Goal: Transaction & Acquisition: Purchase product/service

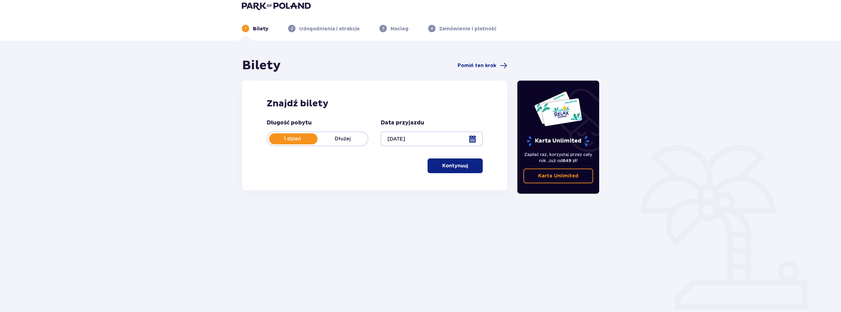
scroll to position [22, 0]
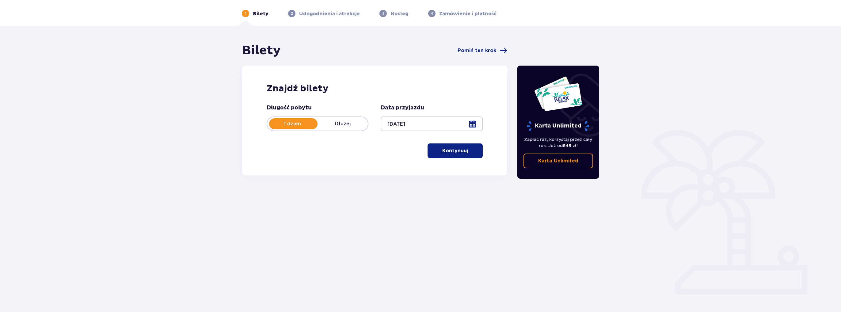
click at [442, 151] on p "Kontynuuj" at bounding box center [455, 150] width 26 height 7
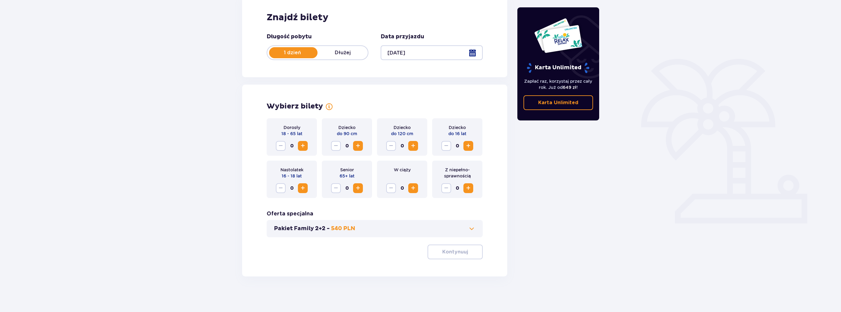
scroll to position [94, 0]
click at [304, 147] on span "Increase" at bounding box center [302, 144] width 7 height 7
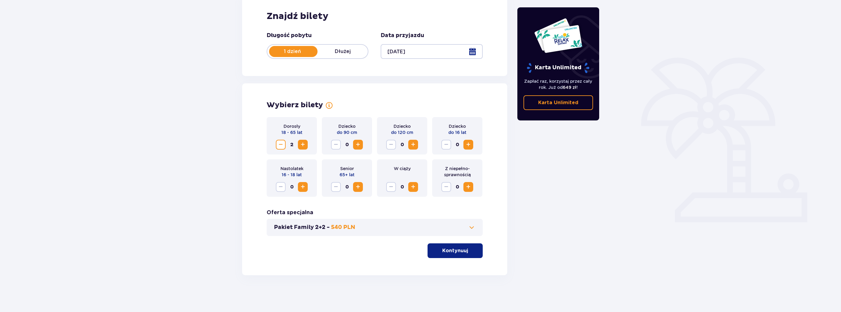
click at [443, 249] on p "Kontynuuj" at bounding box center [455, 250] width 26 height 7
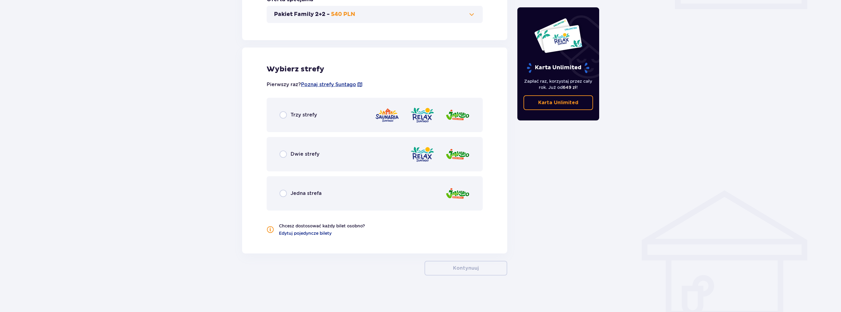
scroll to position [308, 0]
click at [332, 114] on div "Trzy strefy" at bounding box center [375, 115] width 216 height 34
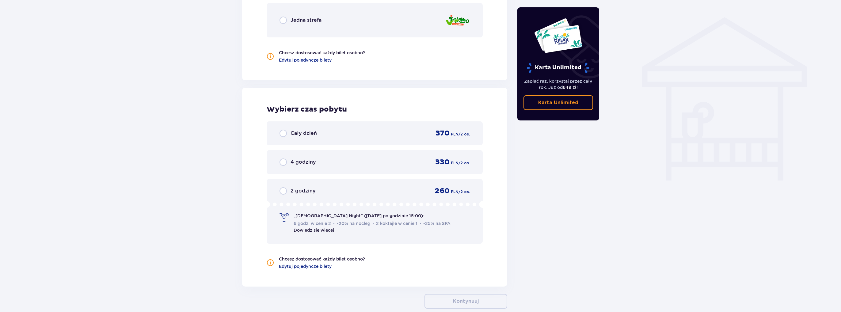
scroll to position [483, 0]
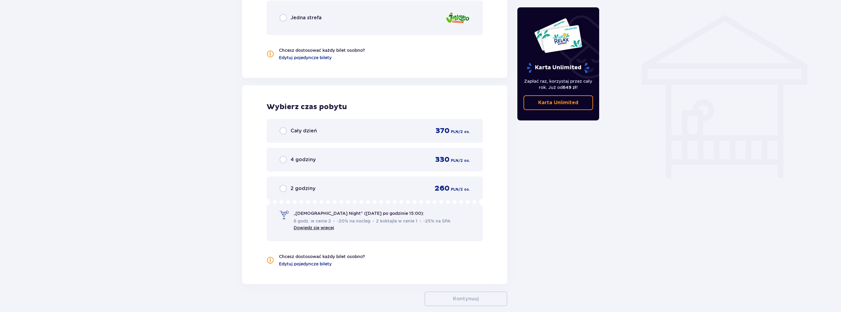
click at [373, 132] on div "Cały dzień 370 PLN / 2 os." at bounding box center [375, 130] width 190 height 9
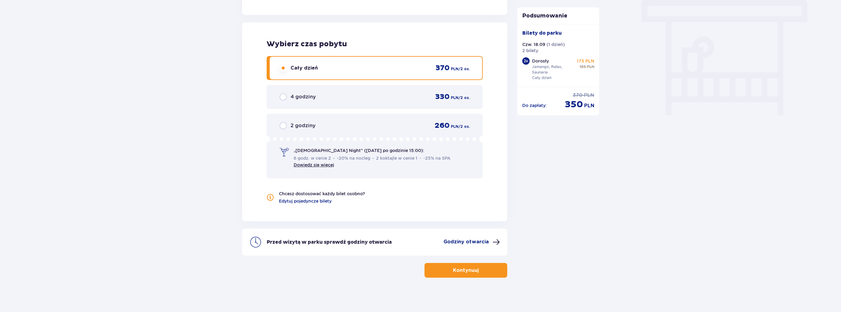
scroll to position [548, 0]
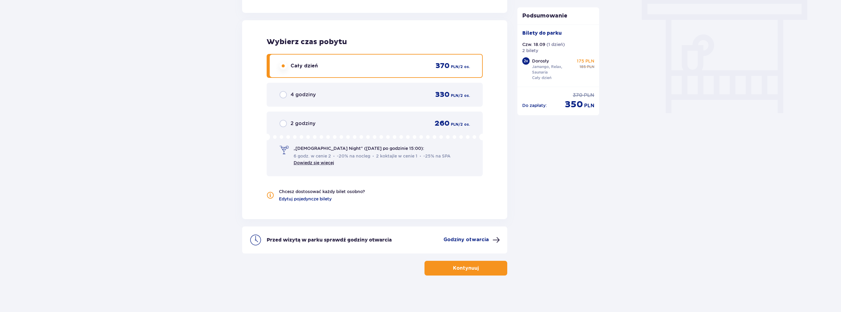
click at [470, 239] on p "Godziny otwarcia" at bounding box center [466, 239] width 45 height 7
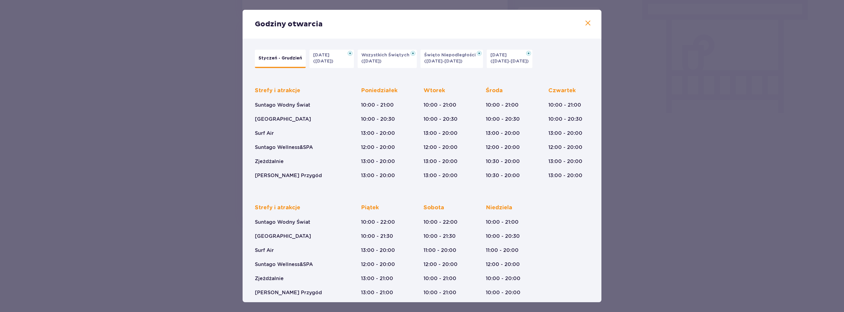
click at [582, 25] on div "Godziny otwarcia" at bounding box center [422, 24] width 359 height 29
click at [584, 25] on span at bounding box center [587, 23] width 7 height 7
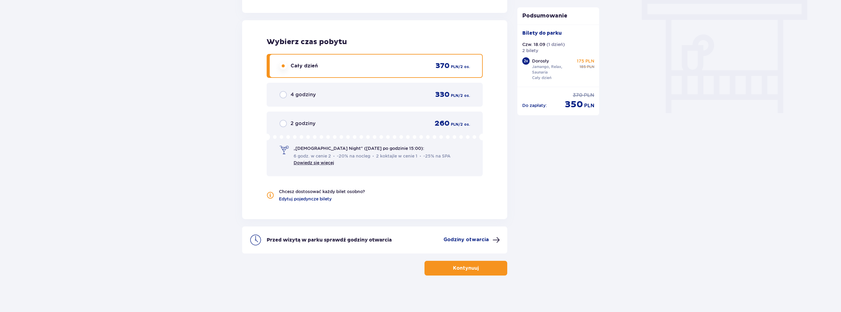
click at [468, 269] on p "Kontynuuj" at bounding box center [466, 268] width 26 height 7
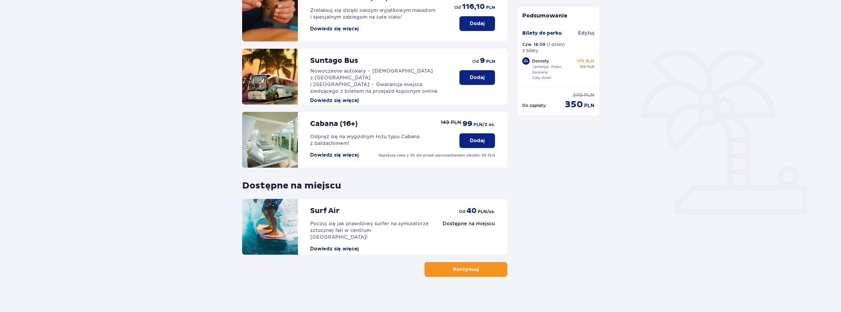
scroll to position [104, 0]
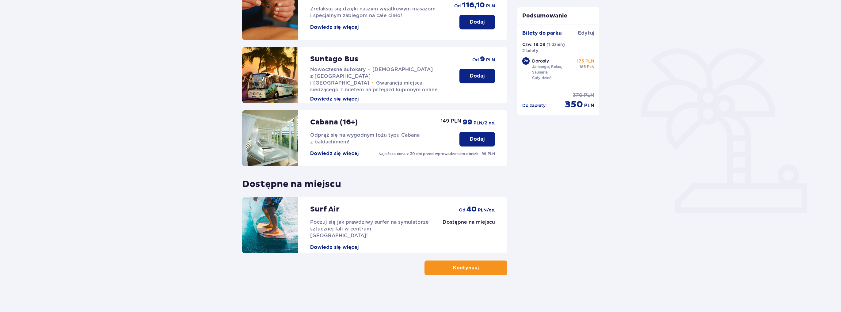
click at [472, 271] on button "Kontynuuj" at bounding box center [466, 268] width 83 height 15
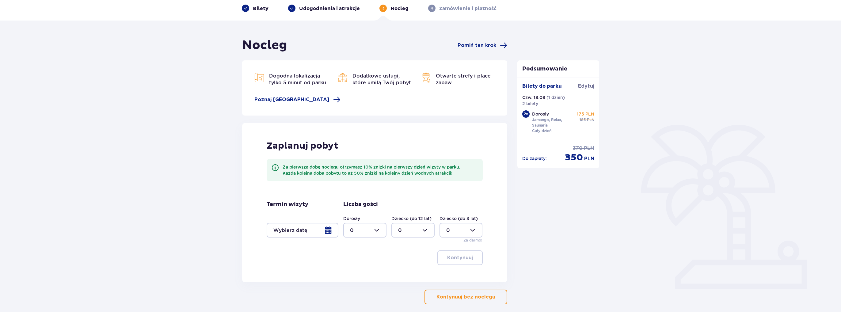
scroll to position [31, 0]
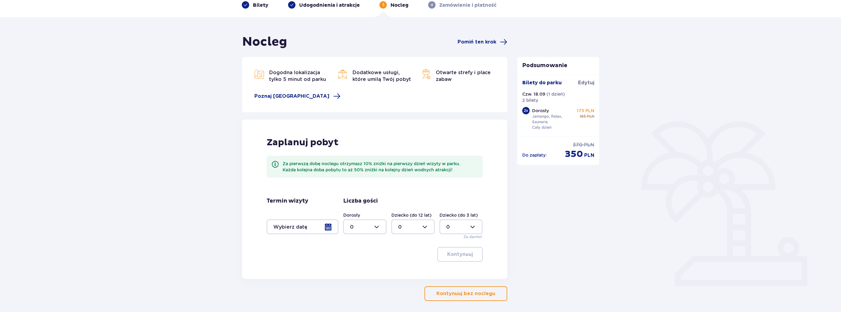
click at [315, 228] on div at bounding box center [303, 227] width 72 height 15
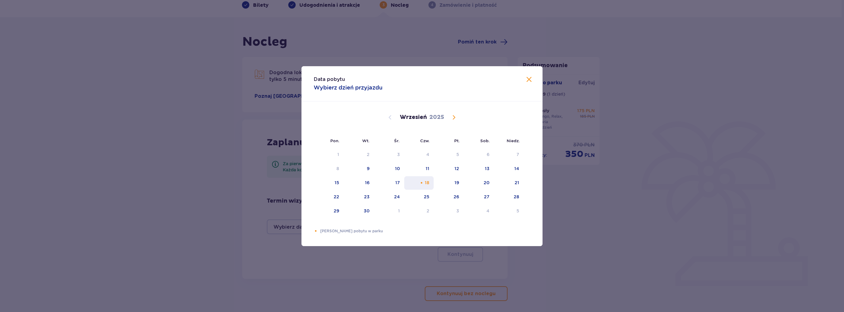
click at [428, 182] on div "18" at bounding box center [427, 183] width 5 height 6
click at [464, 188] on div "20" at bounding box center [478, 182] width 30 height 13
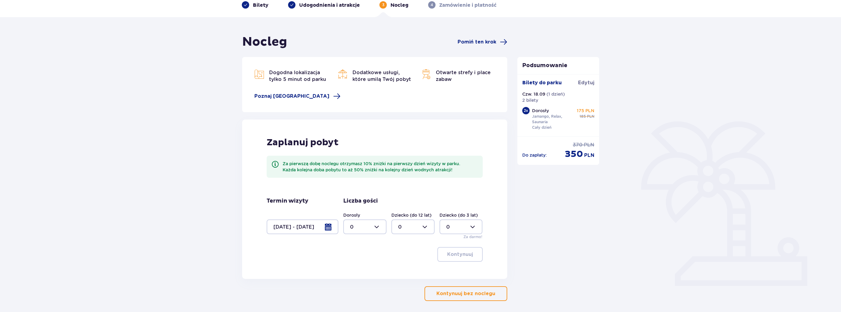
click at [488, 187] on div "Zaplanuj pobyt Za pierwszą dobę noclegu otrzymasz 10% zniżki na pierwszy dzień …" at bounding box center [374, 199] width 265 height 159
click at [322, 225] on div at bounding box center [303, 227] width 72 height 15
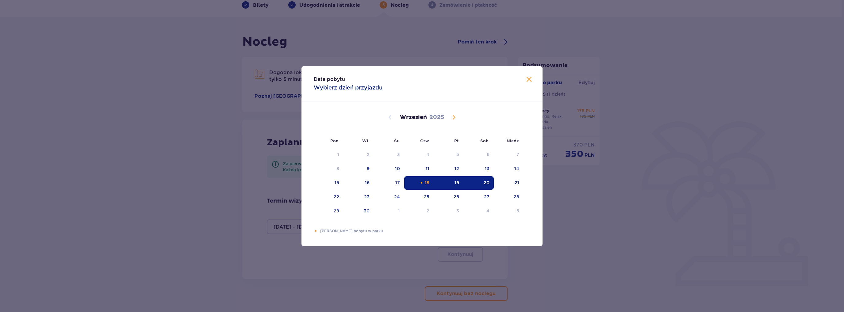
click at [458, 183] on div "19" at bounding box center [456, 183] width 5 height 6
click at [423, 181] on div "Choose czwartek, 18 września 2025 as your check-out date. It’s available." at bounding box center [421, 183] width 4 height 4
click at [452, 183] on div "19" at bounding box center [449, 182] width 30 height 13
type input "18.09.25 - 19.09.25"
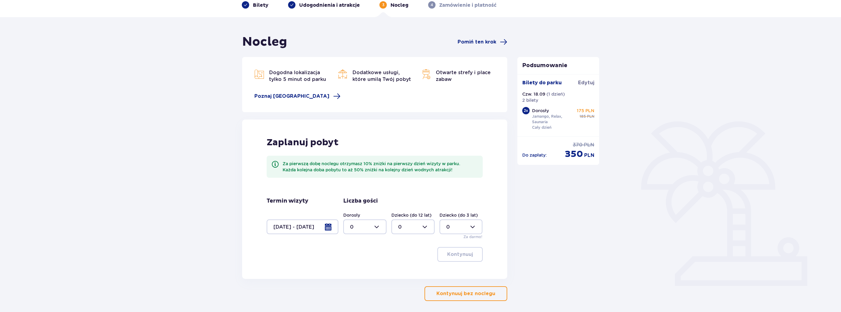
click at [376, 224] on div at bounding box center [364, 227] width 43 height 15
click at [359, 271] on div "2" at bounding box center [365, 271] width 30 height 7
type input "2"
click at [466, 253] on p "Kontynuuj" at bounding box center [460, 254] width 26 height 7
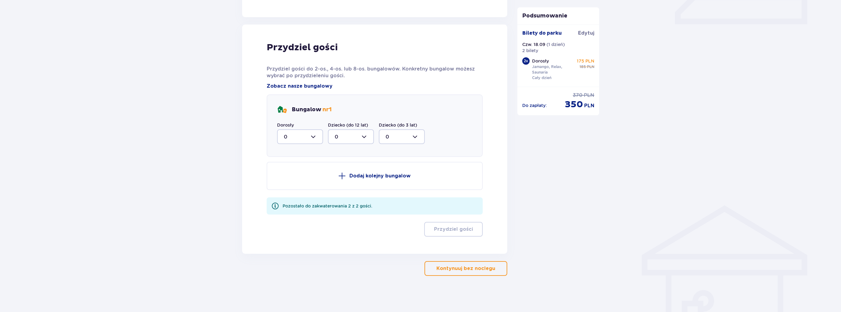
scroll to position [293, 0]
click at [313, 136] on div at bounding box center [300, 136] width 46 height 15
click at [292, 181] on div "2" at bounding box center [300, 181] width 33 height 7
type input "2"
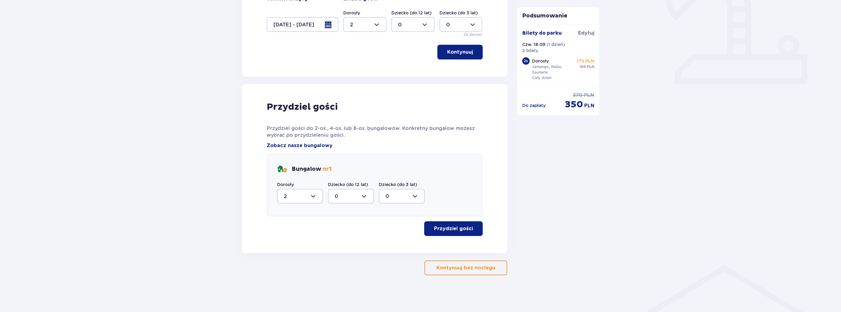
click at [454, 231] on p "Przydziel gości" at bounding box center [453, 228] width 39 height 7
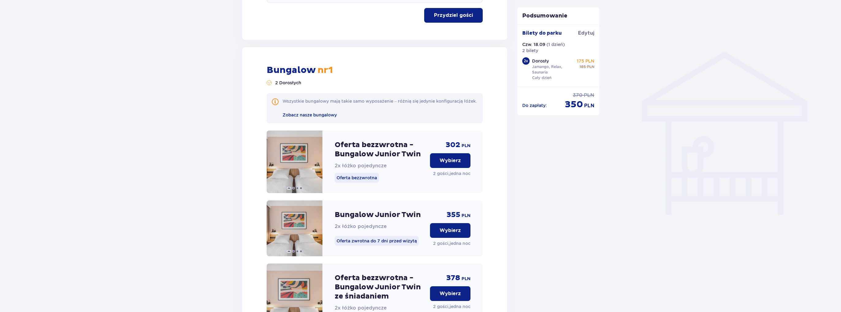
scroll to position [455, 0]
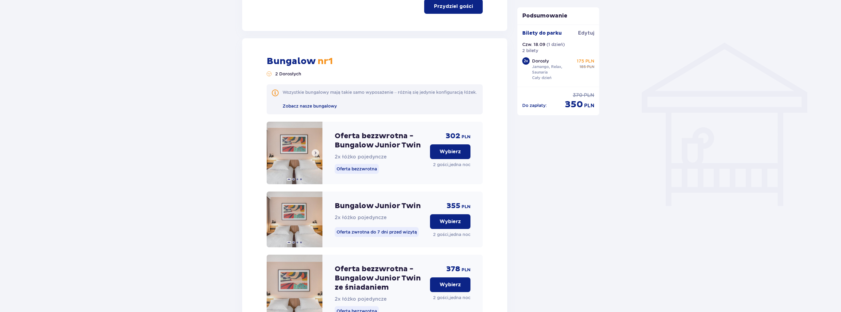
click at [316, 157] on button at bounding box center [315, 152] width 7 height 7
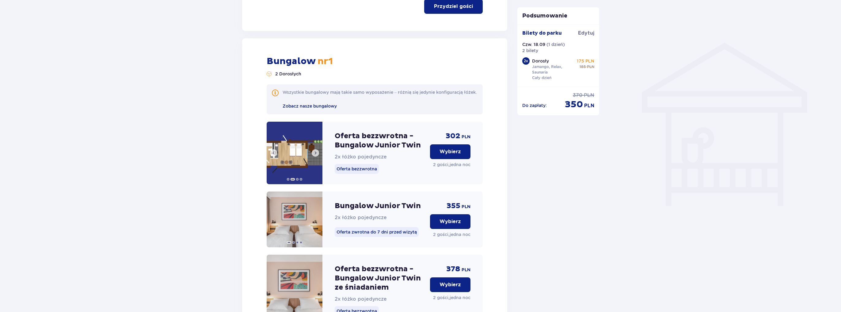
click at [317, 155] on span at bounding box center [315, 153] width 5 height 5
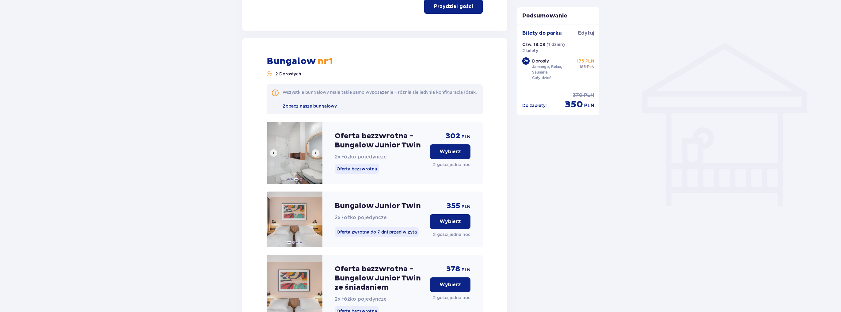
click at [315, 155] on span at bounding box center [315, 153] width 5 height 5
click at [272, 158] on img at bounding box center [295, 153] width 56 height 63
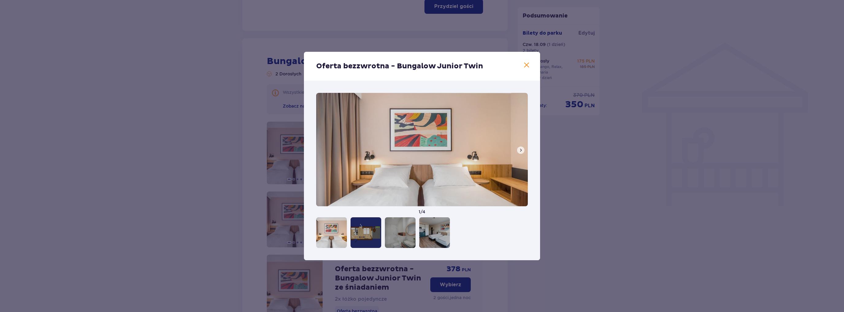
click at [521, 149] on span at bounding box center [520, 150] width 5 height 5
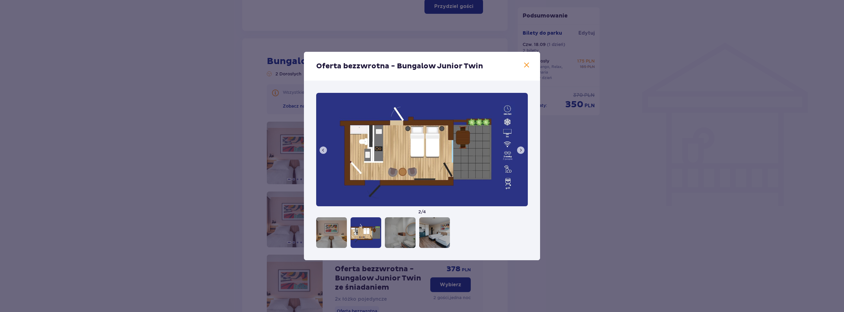
click at [521, 149] on span at bounding box center [520, 150] width 5 height 5
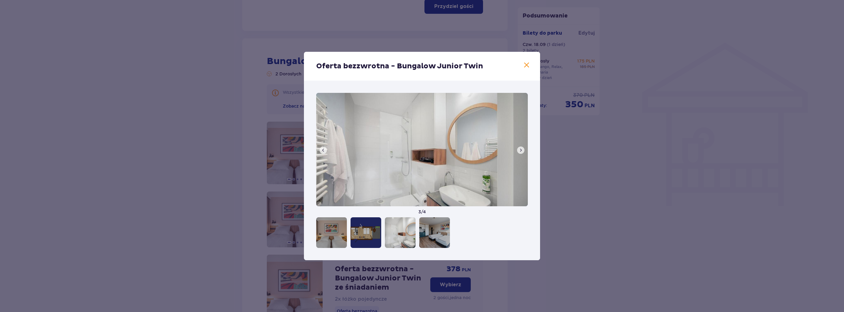
click at [521, 149] on span at bounding box center [520, 150] width 5 height 5
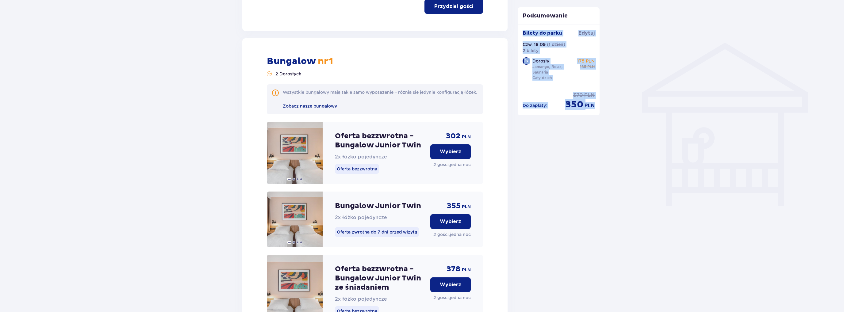
drag, startPoint x: 843, startPoint y: 102, endPoint x: 812, endPoint y: 155, distance: 61.5
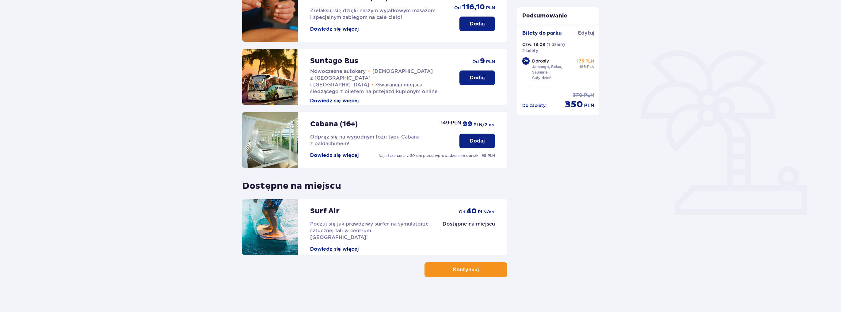
scroll to position [104, 0]
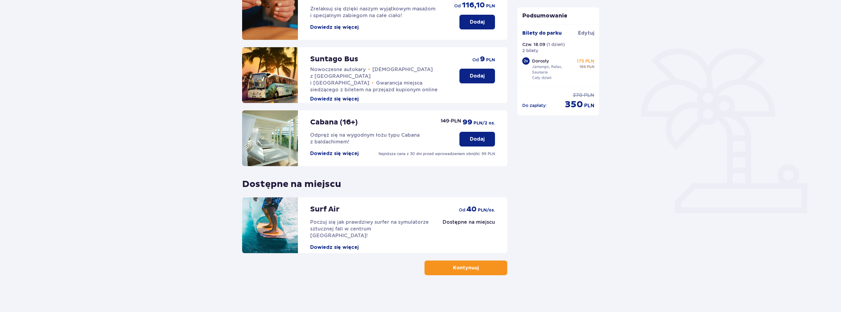
click at [499, 266] on button "Kontynuuj" at bounding box center [466, 268] width 83 height 15
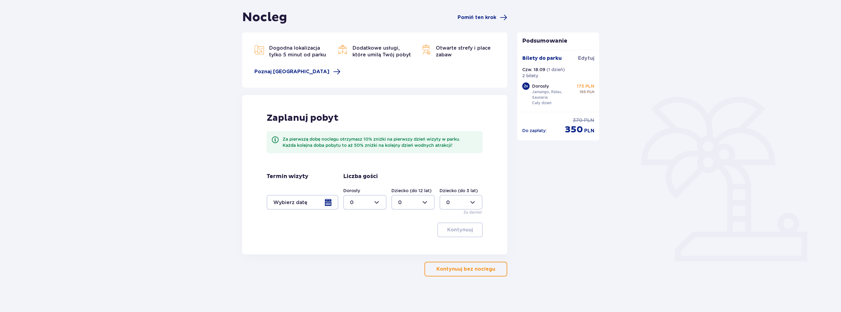
scroll to position [56, 0]
click at [315, 199] on div at bounding box center [303, 201] width 72 height 15
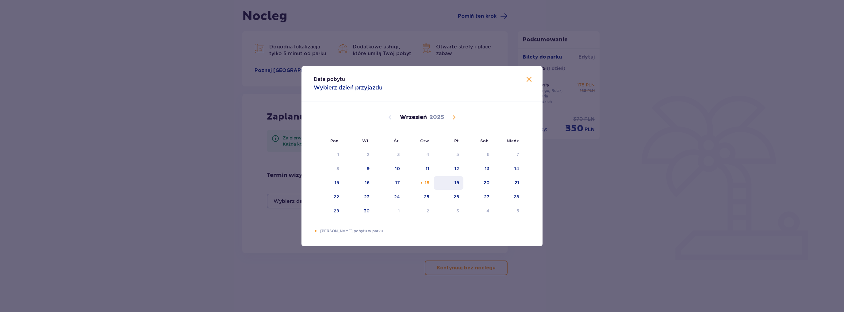
drag, startPoint x: 421, startPoint y: 185, endPoint x: 451, endPoint y: 184, distance: 30.4
click at [421, 185] on div "18" at bounding box center [419, 182] width 30 height 13
click at [451, 184] on div "19" at bounding box center [449, 182] width 30 height 13
type input "18.09.25 - 19.09.25"
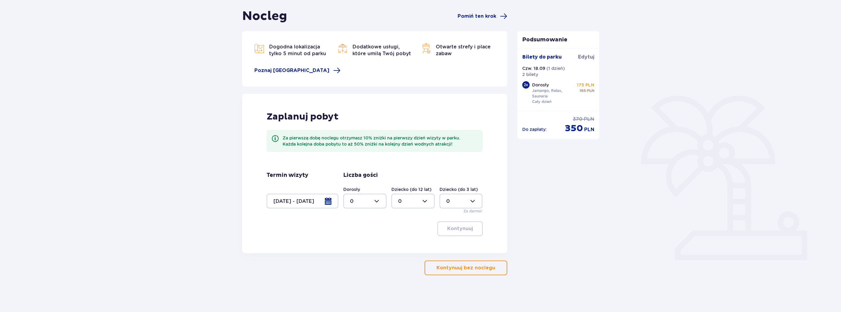
click at [373, 198] on div at bounding box center [364, 201] width 43 height 15
click at [358, 244] on div "2" at bounding box center [365, 245] width 30 height 7
type input "2"
click at [457, 235] on button "Kontynuuj" at bounding box center [460, 228] width 45 height 15
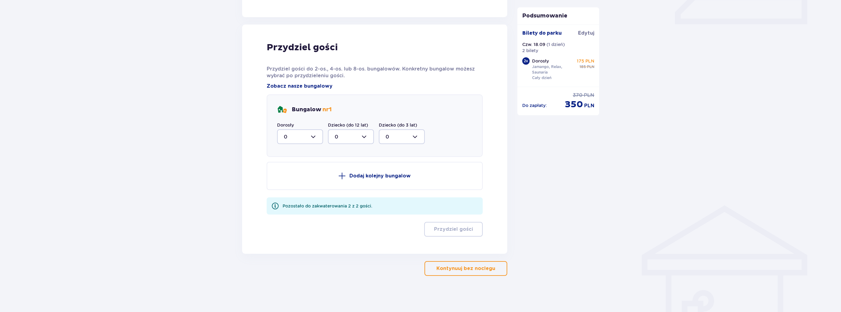
scroll to position [293, 0]
drag, startPoint x: 297, startPoint y: 137, endPoint x: 300, endPoint y: 139, distance: 3.2
click at [299, 138] on div at bounding box center [300, 136] width 46 height 15
click at [292, 180] on div "2" at bounding box center [300, 181] width 33 height 7
type input "2"
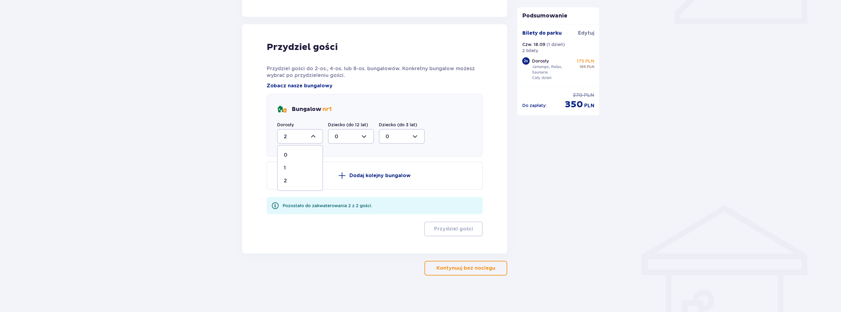
scroll to position [233, 0]
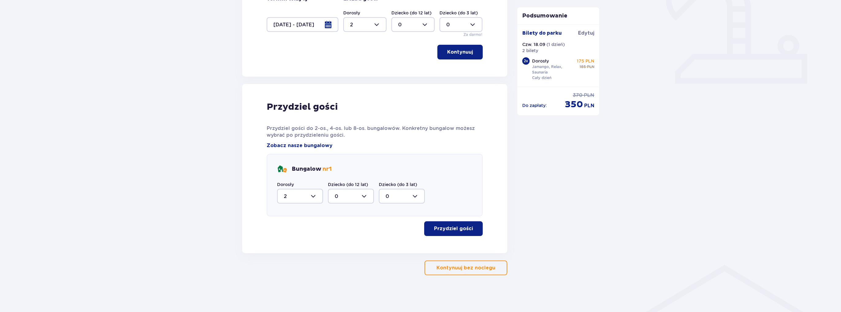
click at [454, 228] on p "Przydziel gości" at bounding box center [453, 228] width 39 height 7
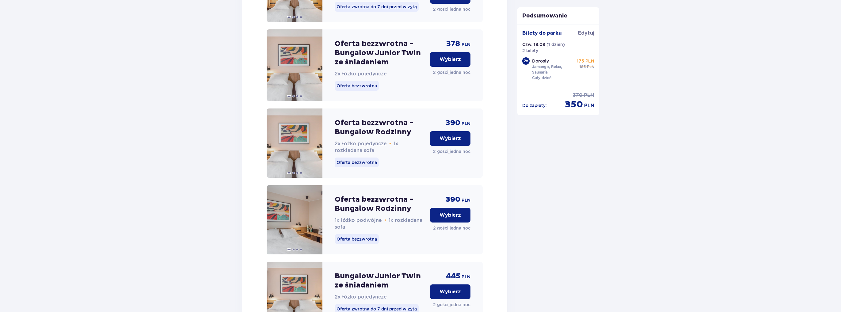
scroll to position [731, 0]
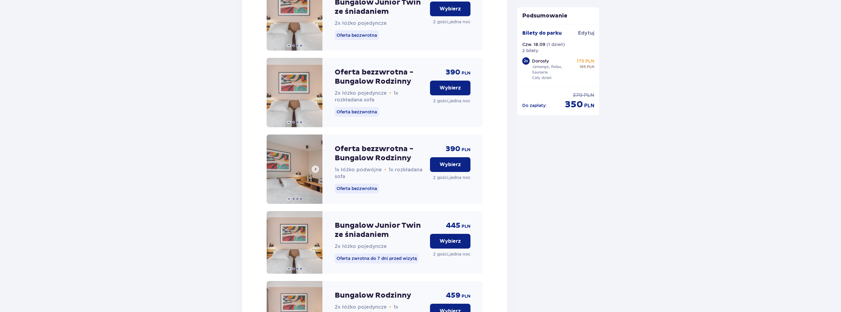
click at [315, 172] on span at bounding box center [315, 169] width 5 height 5
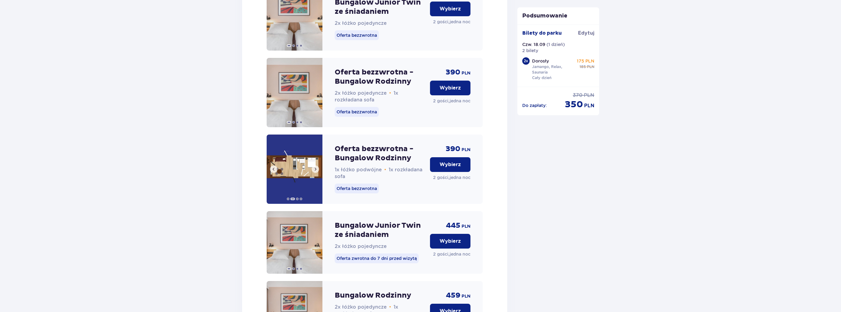
click at [300, 184] on img at bounding box center [295, 169] width 56 height 69
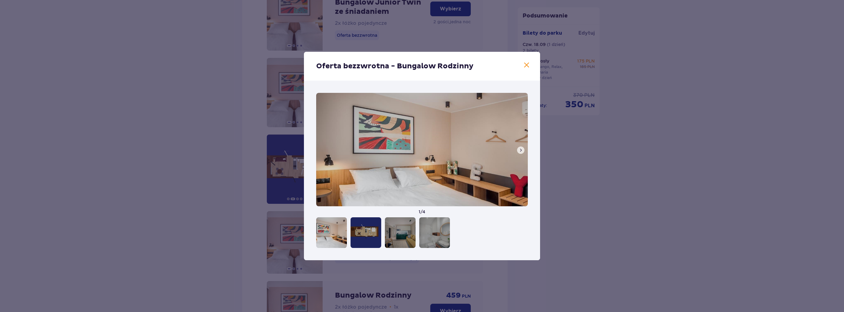
click at [466, 143] on img at bounding box center [422, 149] width 212 height 113
click at [512, 147] on img at bounding box center [422, 149] width 212 height 113
click at [523, 149] on button at bounding box center [520, 150] width 7 height 7
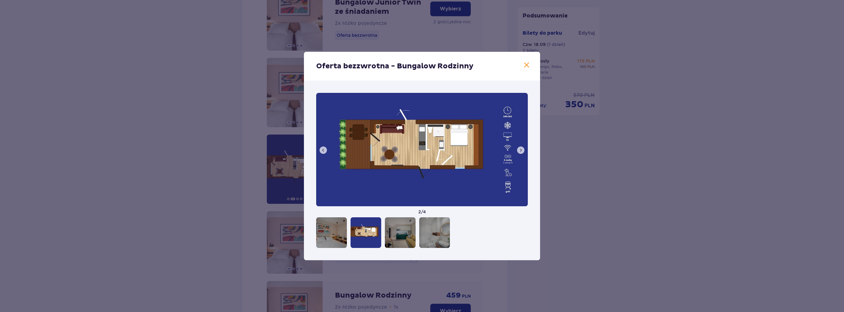
click at [523, 149] on button at bounding box center [520, 150] width 7 height 7
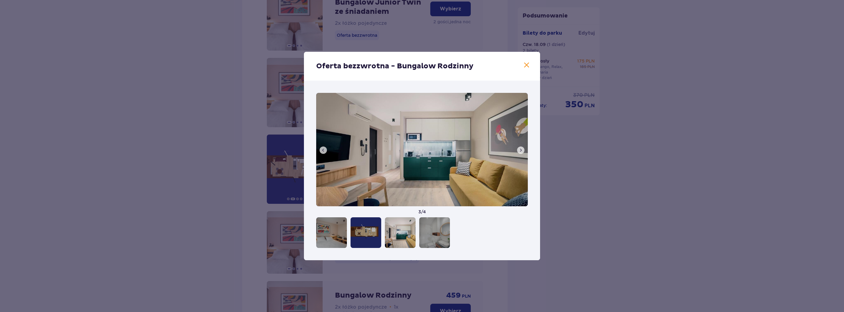
click at [523, 149] on button at bounding box center [520, 150] width 7 height 7
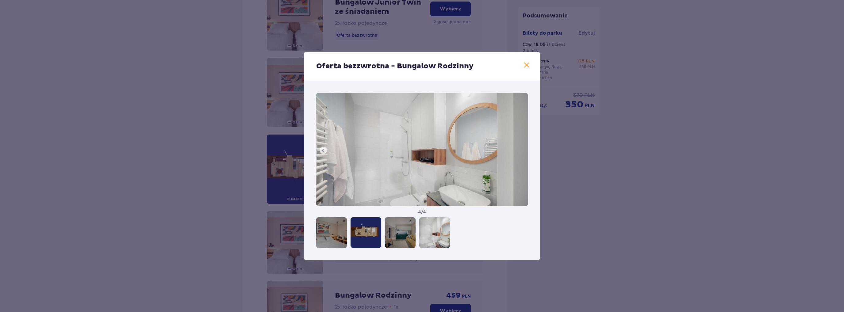
click at [529, 69] on span at bounding box center [526, 65] width 7 height 7
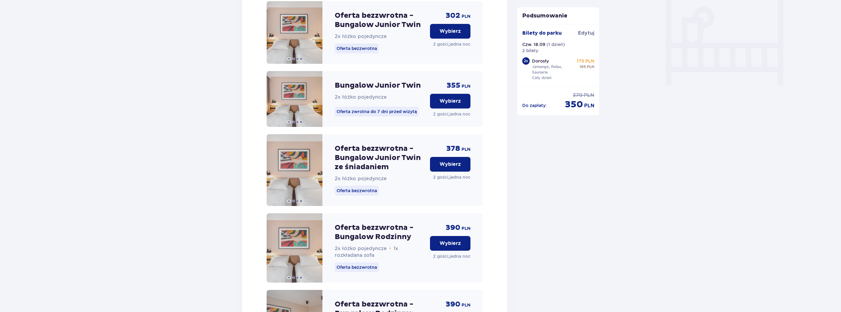
scroll to position [578, 0]
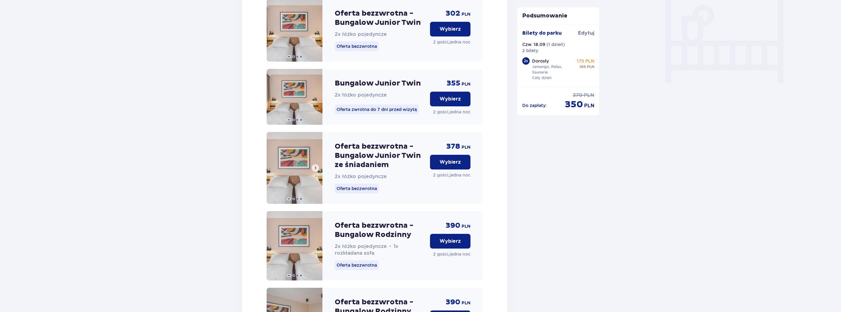
click at [312, 172] on button at bounding box center [315, 167] width 7 height 7
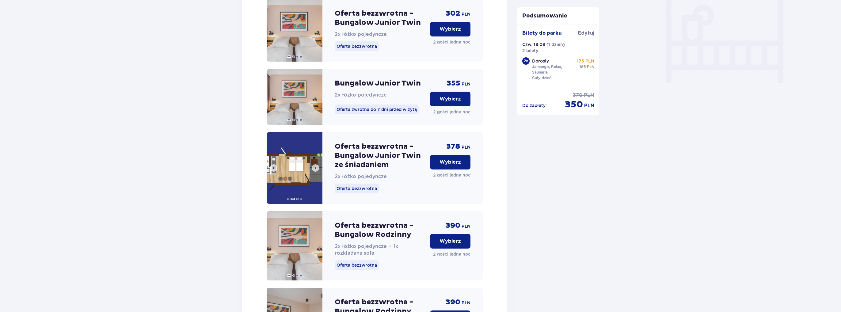
click at [316, 170] on span at bounding box center [315, 168] width 5 height 5
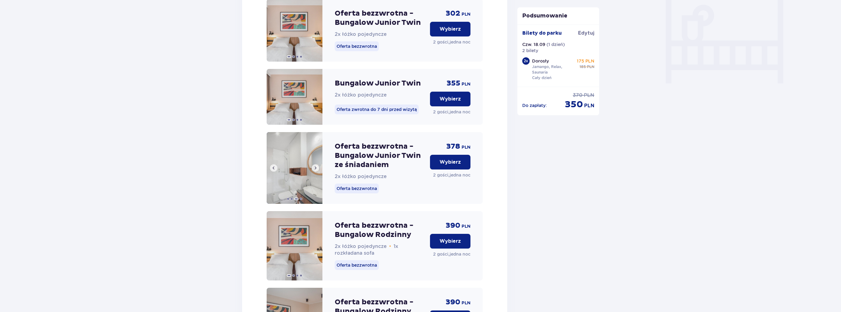
click at [273, 170] on span at bounding box center [273, 168] width 5 height 5
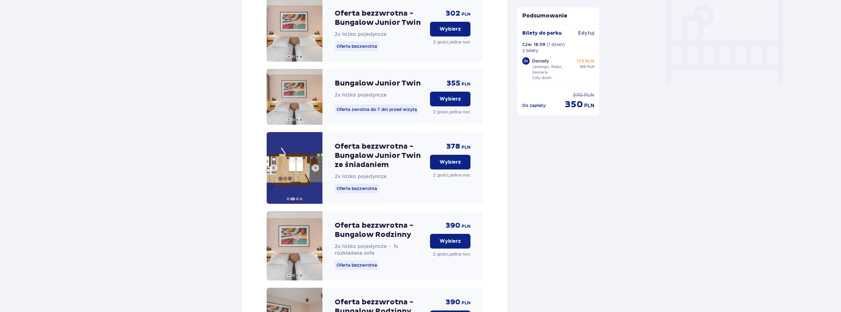
click at [291, 164] on img at bounding box center [295, 168] width 56 height 72
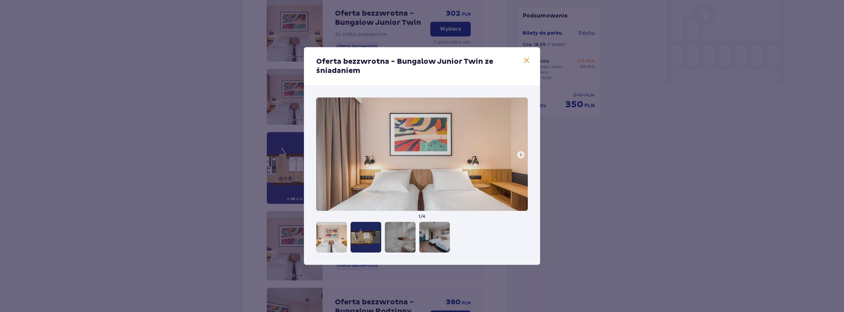
click at [339, 231] on div at bounding box center [331, 237] width 31 height 31
click at [359, 231] on div at bounding box center [365, 237] width 31 height 31
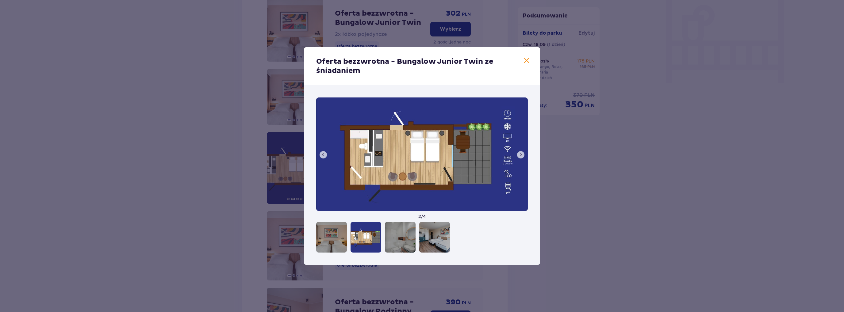
click at [523, 156] on button at bounding box center [520, 154] width 7 height 7
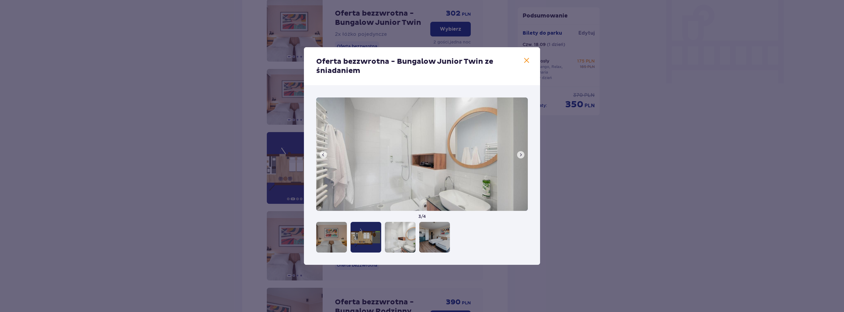
click at [521, 155] on span at bounding box center [520, 154] width 5 height 5
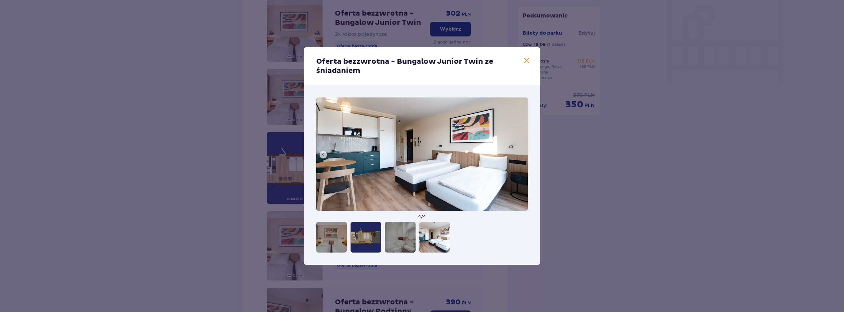
click at [526, 64] on span at bounding box center [526, 60] width 7 height 7
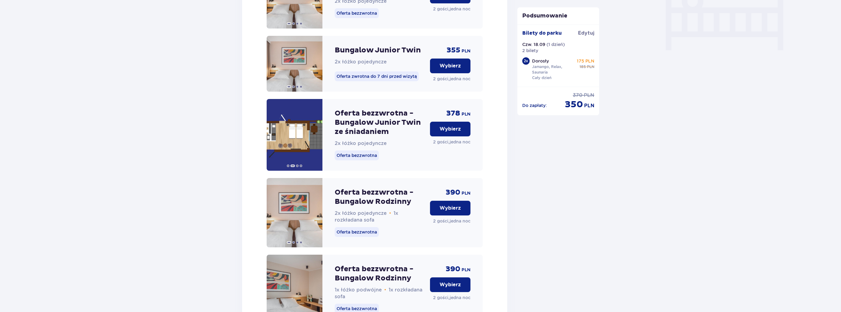
scroll to position [609, 0]
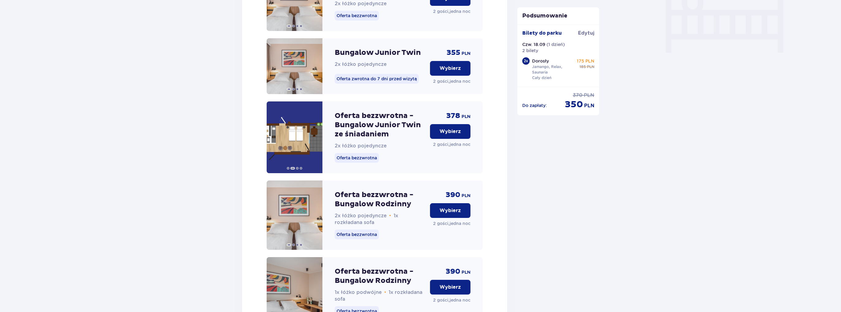
click at [439, 138] on button "Wybierz" at bounding box center [450, 131] width 40 height 15
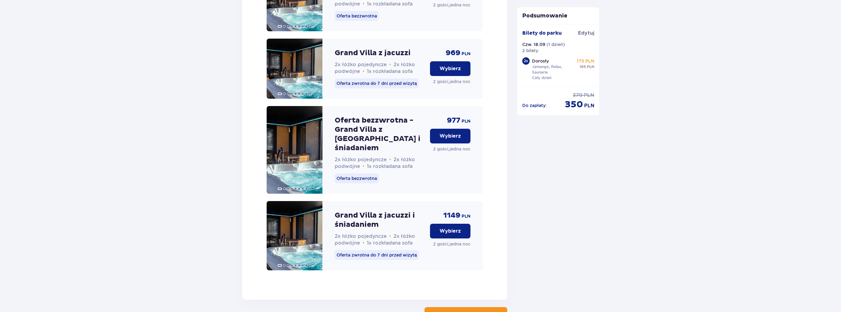
scroll to position [1558, 0]
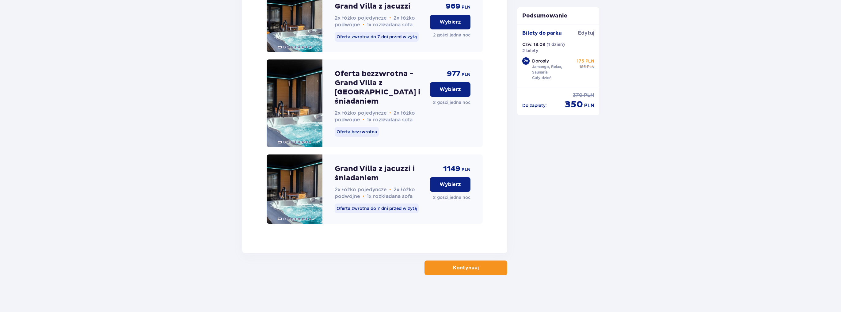
click at [434, 266] on button "Kontynuuj" at bounding box center [466, 268] width 83 height 15
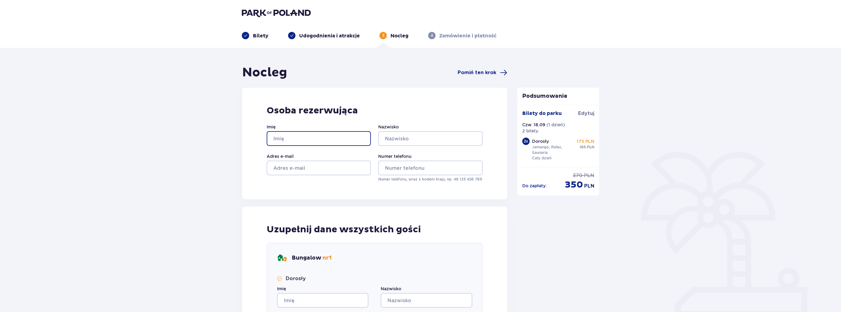
click at [306, 141] on input "Imię" at bounding box center [319, 138] width 104 height 15
click at [320, 139] on input "Imię" at bounding box center [319, 138] width 104 height 15
type input "w"
type input "Wiktoria"
type input "Kasprzyk"
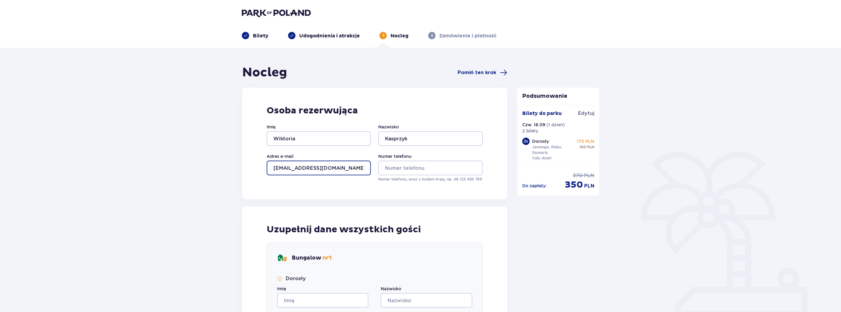
type input "wika.kas@o2.pl"
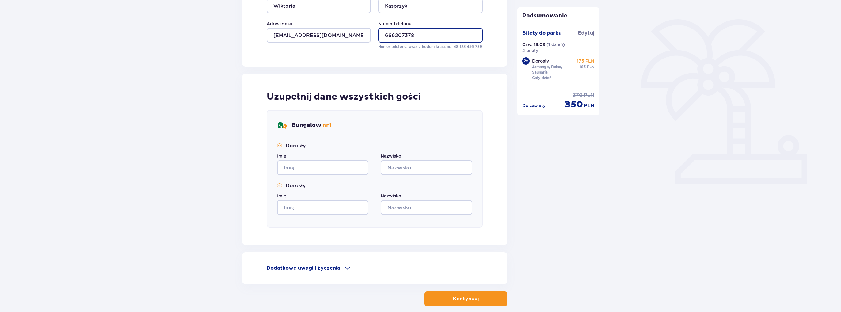
scroll to position [153, 0]
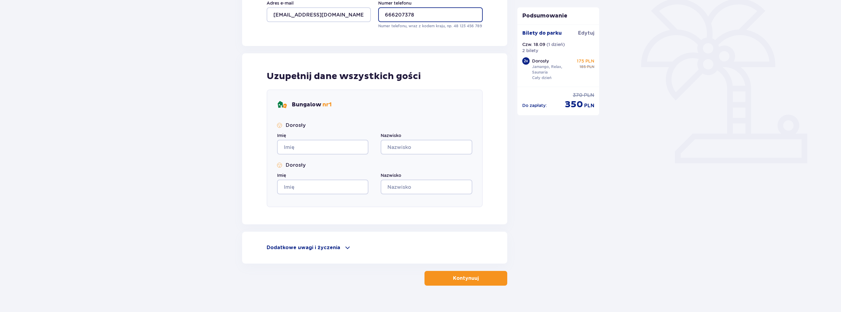
type input "666207378"
click at [294, 152] on input "Imię" at bounding box center [322, 147] width 91 height 15
click at [305, 145] on input "Imię" at bounding box center [322, 147] width 91 height 15
type input "Wiktoria"
type input "Kasprzyk"
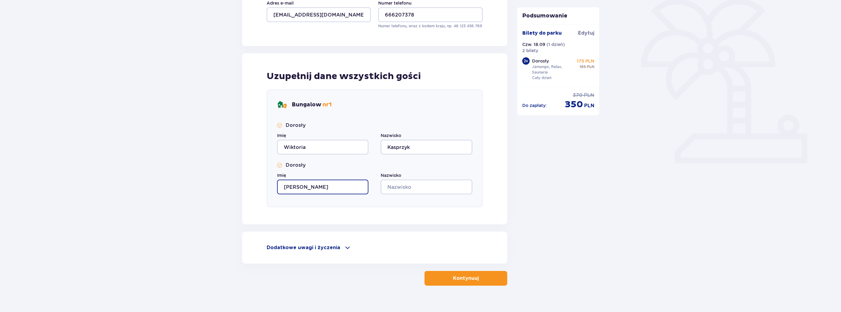
type input "Maciej"
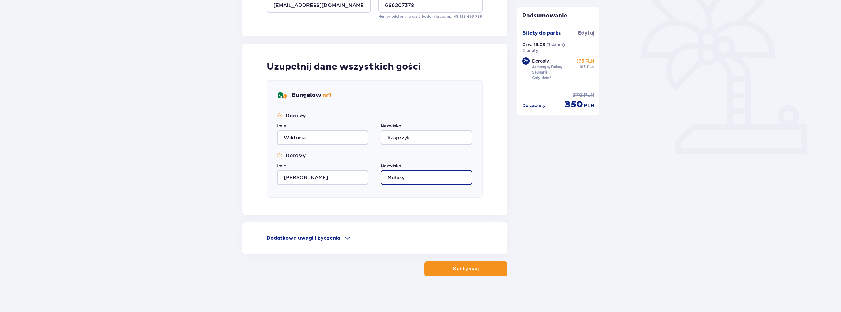
scroll to position [163, 0]
type input "Molasy"
click at [344, 237] on span at bounding box center [347, 237] width 7 height 7
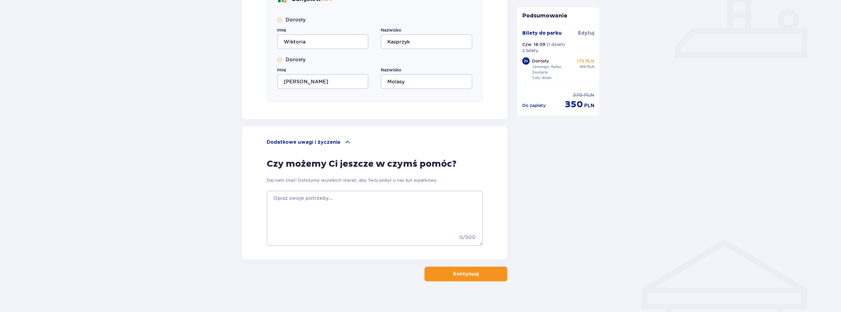
scroll to position [265, 0]
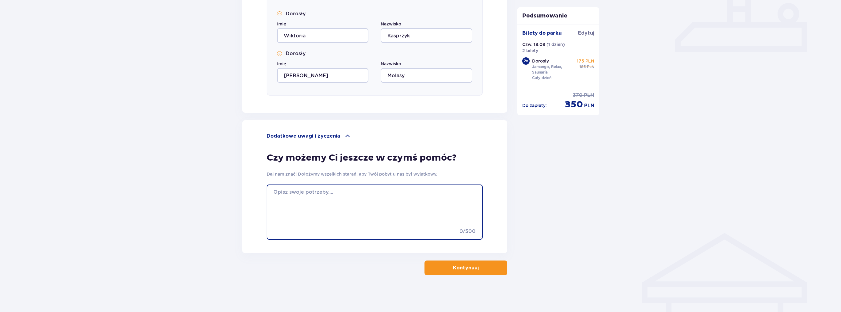
click at [275, 190] on textarea at bounding box center [375, 212] width 216 height 55
type textarea "z"
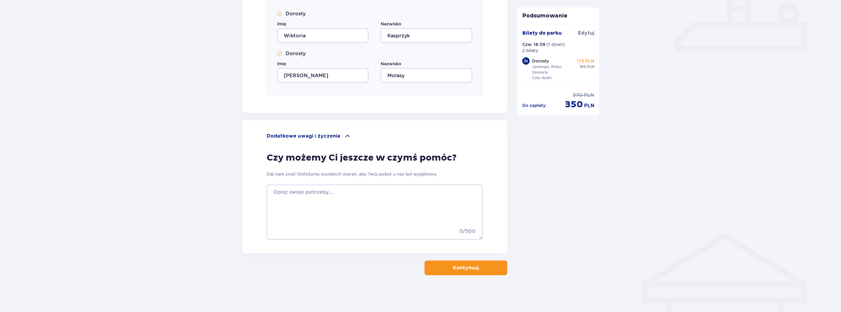
click at [477, 268] on span "button" at bounding box center [479, 267] width 7 height 7
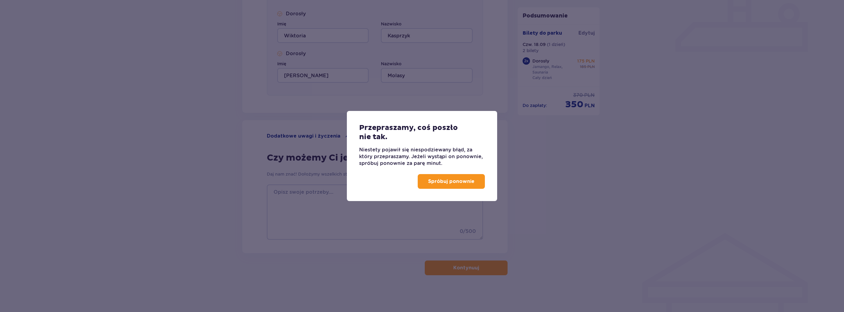
click at [450, 182] on p "Spróbuj ponownie" at bounding box center [451, 181] width 46 height 7
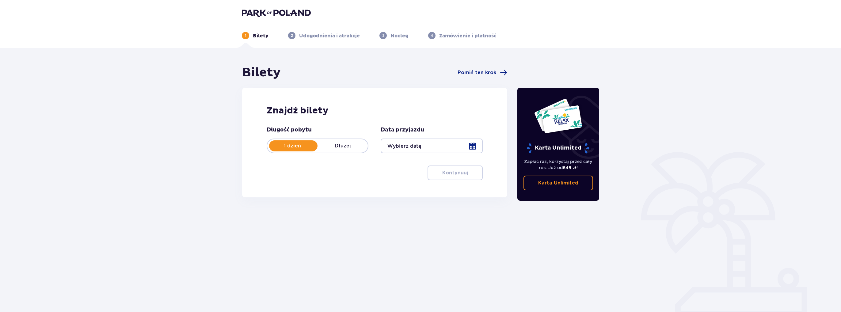
click at [387, 147] on div at bounding box center [432, 146] width 102 height 15
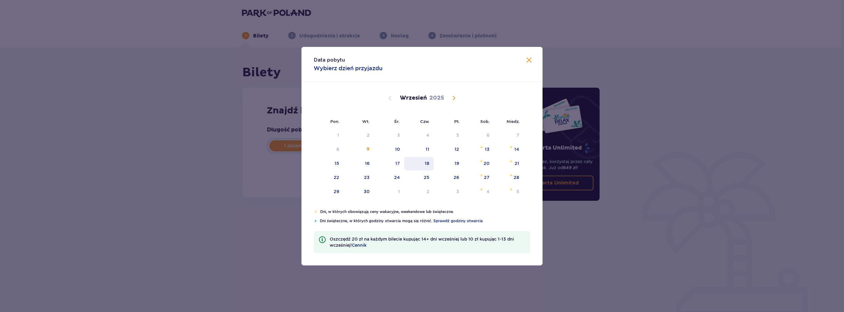
click at [417, 165] on div "18" at bounding box center [419, 163] width 30 height 13
type input "18.09.25"
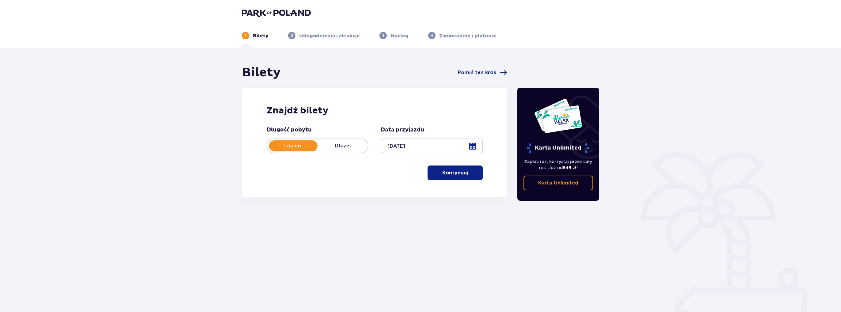
click at [458, 172] on p "Kontynuuj" at bounding box center [455, 173] width 26 height 7
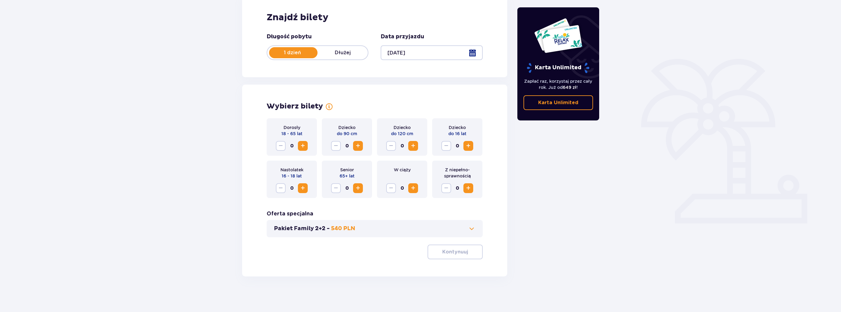
scroll to position [94, 0]
click at [302, 187] on span "Increase" at bounding box center [302, 186] width 7 height 7
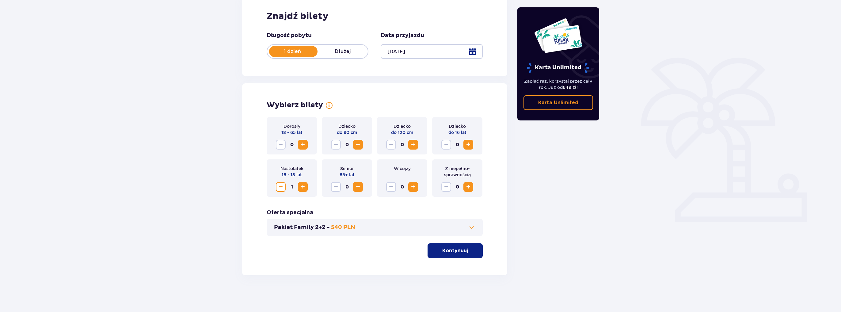
click at [279, 189] on span "Decrease" at bounding box center [280, 186] width 7 height 7
click at [303, 147] on span "Increase" at bounding box center [302, 144] width 7 height 7
click at [458, 250] on p "Kontynuuj" at bounding box center [455, 250] width 26 height 7
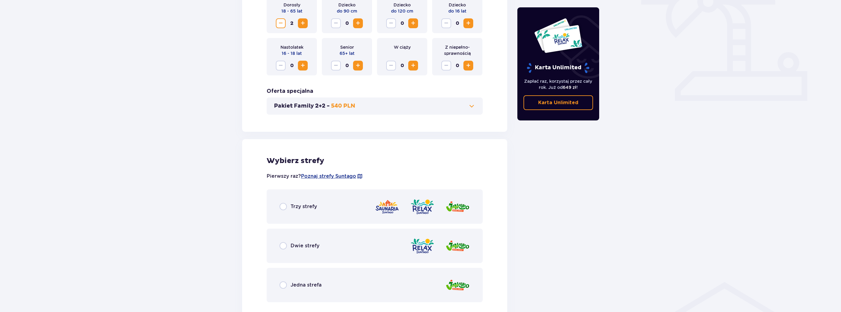
click at [390, 104] on button "Pakiet Family 2+2 - 540 PLN" at bounding box center [374, 105] width 201 height 7
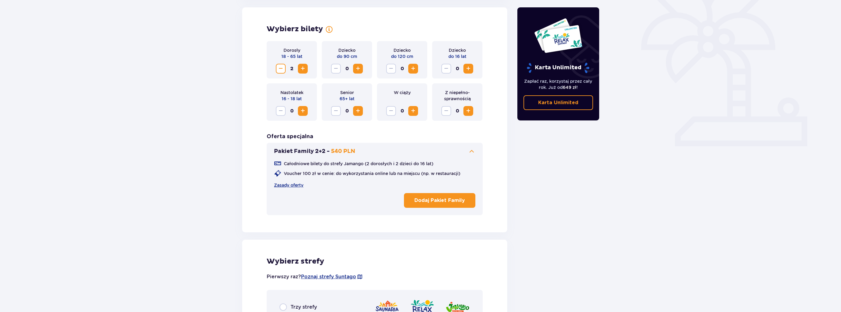
click at [467, 155] on button "Pakiet Family 2+2 - 540 PLN" at bounding box center [374, 151] width 201 height 7
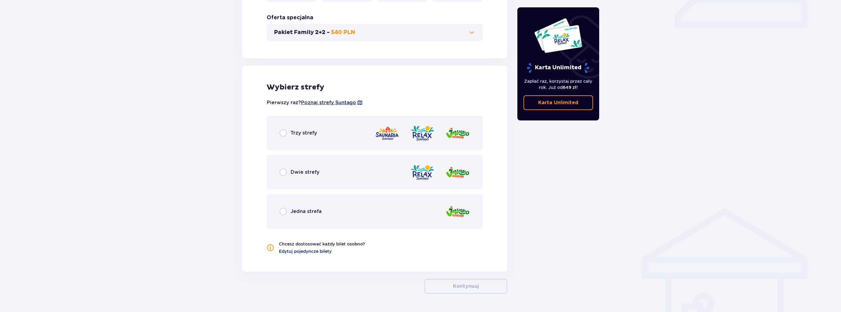
scroll to position [293, 0]
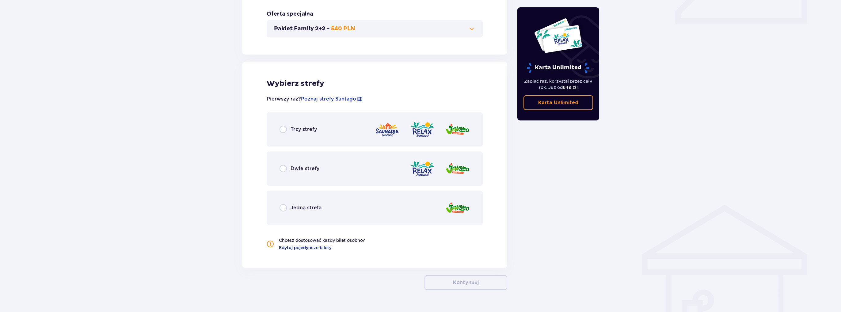
click at [298, 124] on div "Trzy strefy" at bounding box center [375, 129] width 216 height 34
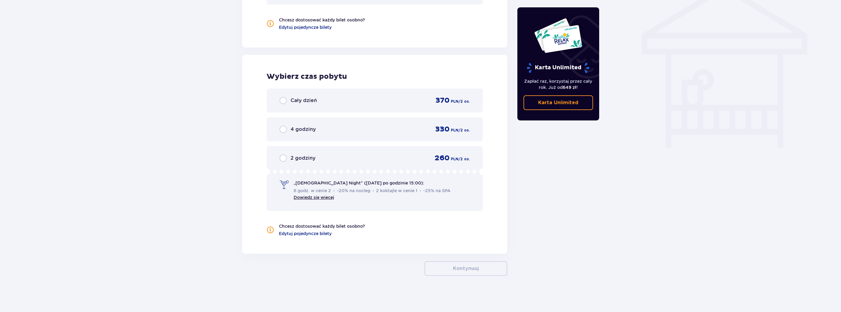
scroll to position [514, 0]
click at [297, 100] on p "Cały dzień" at bounding box center [304, 100] width 26 height 7
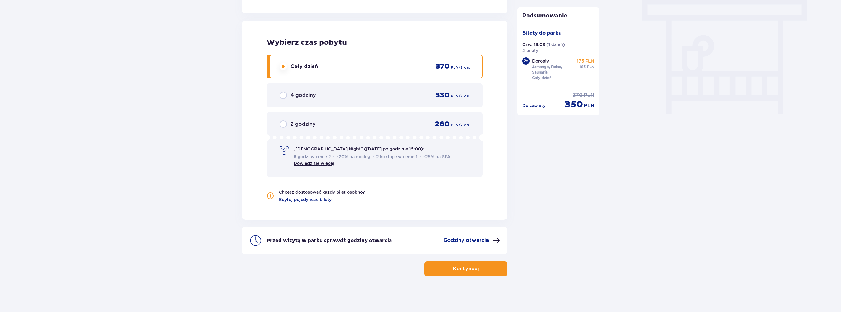
scroll to position [548, 0]
click at [461, 266] on p "Kontynuuj" at bounding box center [466, 268] width 26 height 7
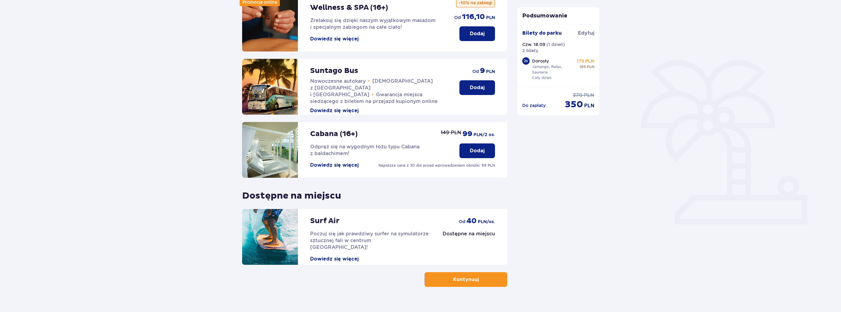
scroll to position [104, 0]
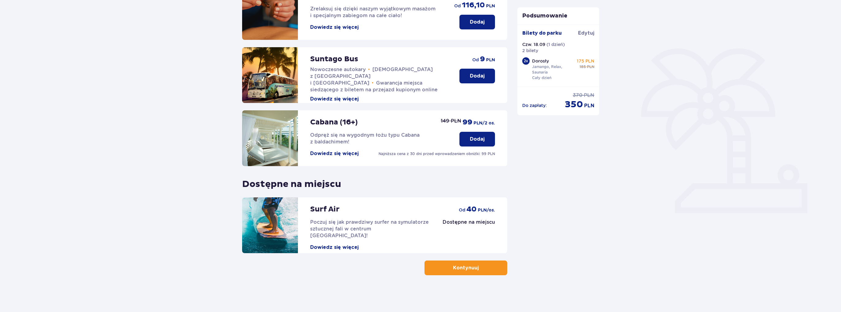
click at [473, 270] on p "Kontynuuj" at bounding box center [466, 268] width 26 height 7
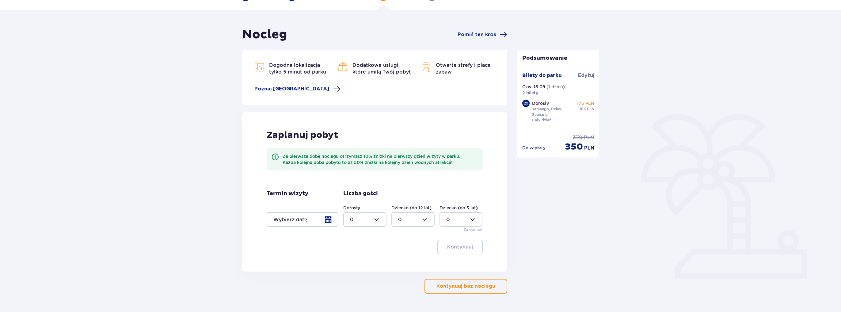
scroll to position [56, 0]
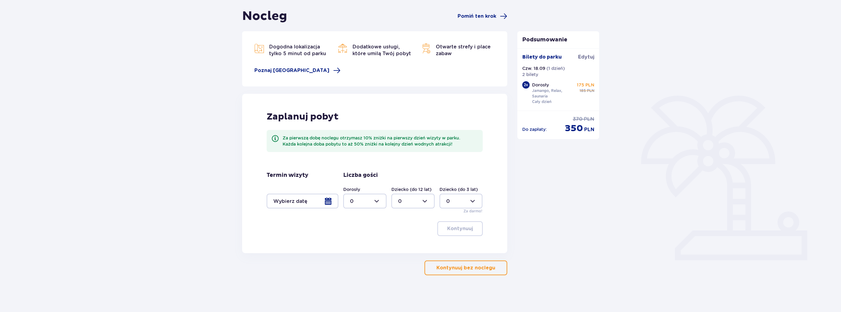
click at [310, 205] on div at bounding box center [303, 201] width 72 height 15
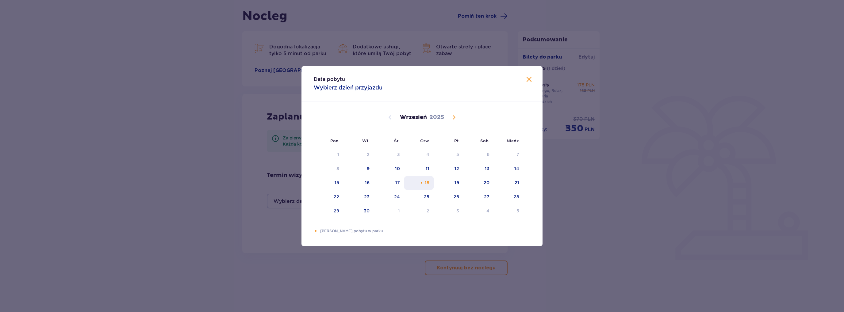
click at [417, 182] on div "18" at bounding box center [419, 182] width 30 height 13
click at [456, 183] on div "19" at bounding box center [456, 183] width 5 height 6
type input "18.09.25 - 19.09.25"
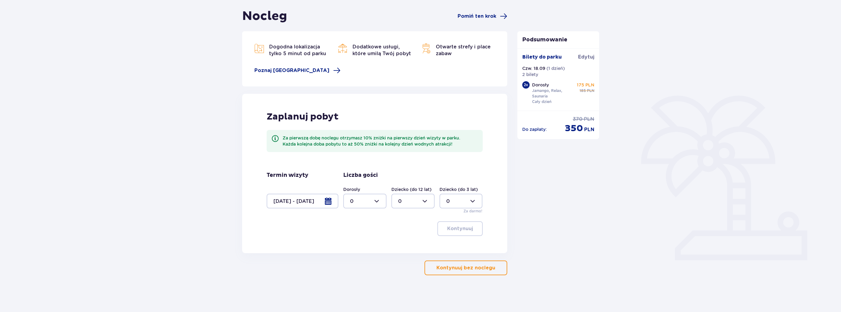
click at [373, 201] on div at bounding box center [364, 201] width 43 height 15
drag, startPoint x: 354, startPoint y: 243, endPoint x: 406, endPoint y: 237, distance: 52.2
click at [355, 243] on div "2" at bounding box center [365, 245] width 30 height 7
type input "2"
click at [467, 223] on button "Kontynuuj" at bounding box center [460, 228] width 45 height 15
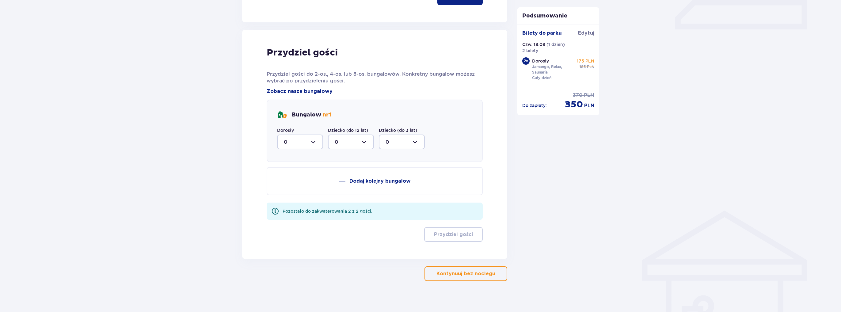
scroll to position [293, 0]
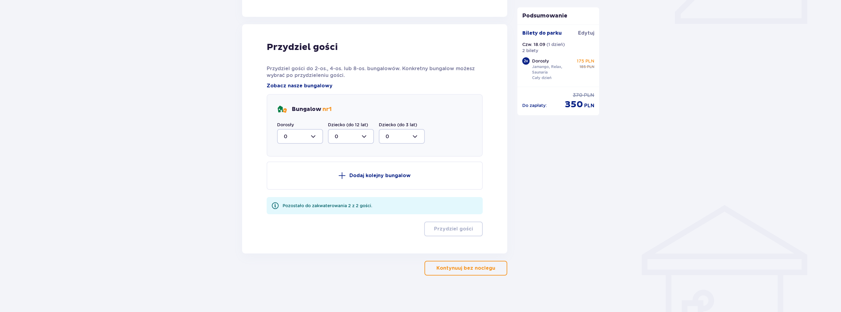
click at [294, 136] on div at bounding box center [300, 136] width 46 height 15
click at [296, 182] on div "2" at bounding box center [300, 181] width 33 height 7
type input "2"
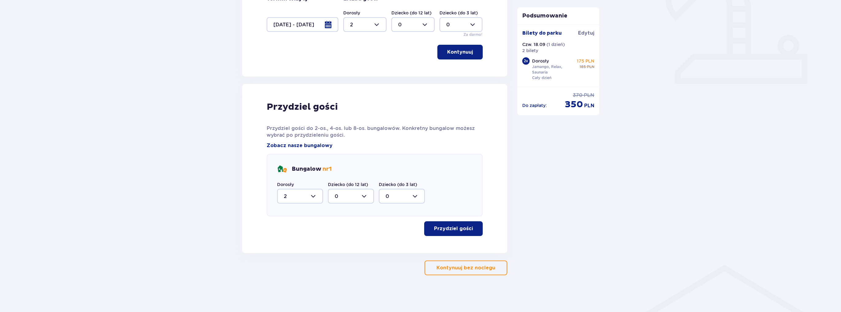
scroll to position [233, 0]
drag, startPoint x: 439, startPoint y: 225, endPoint x: 442, endPoint y: 226, distance: 3.5
click at [441, 226] on p "Przydziel gości" at bounding box center [453, 228] width 39 height 7
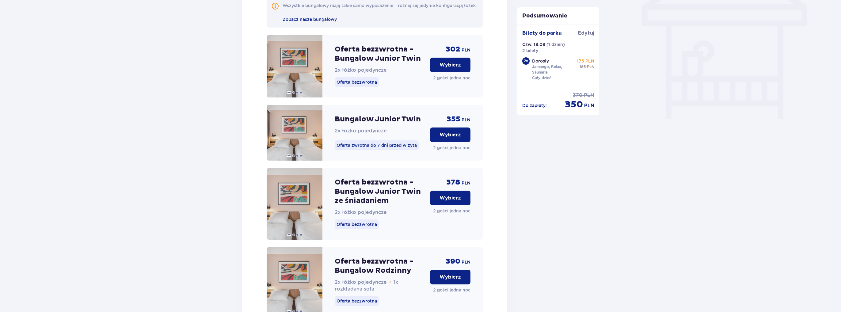
scroll to position [547, 0]
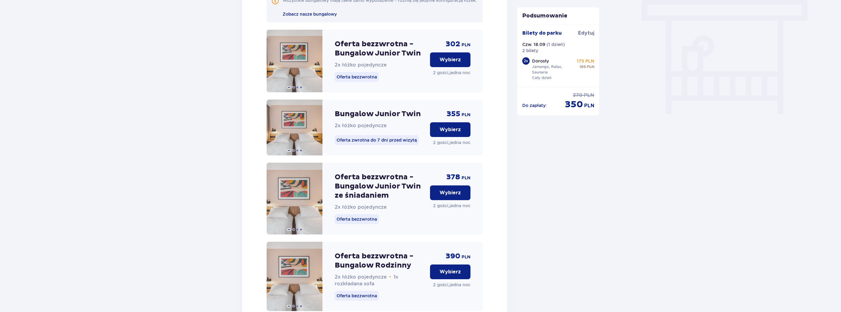
click at [456, 196] on p "Wybierz" at bounding box center [450, 192] width 21 height 7
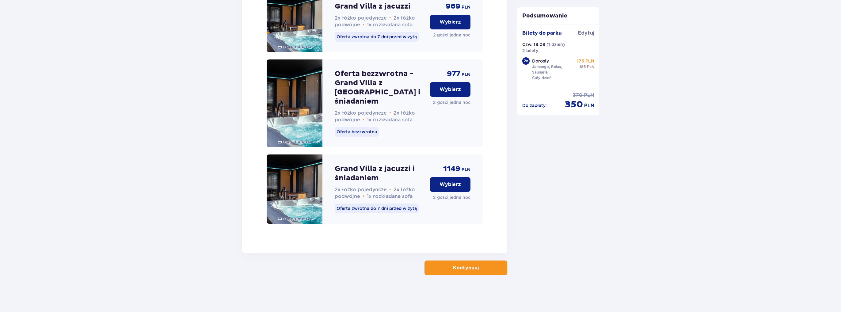
click at [489, 265] on button "Kontynuuj" at bounding box center [466, 268] width 83 height 15
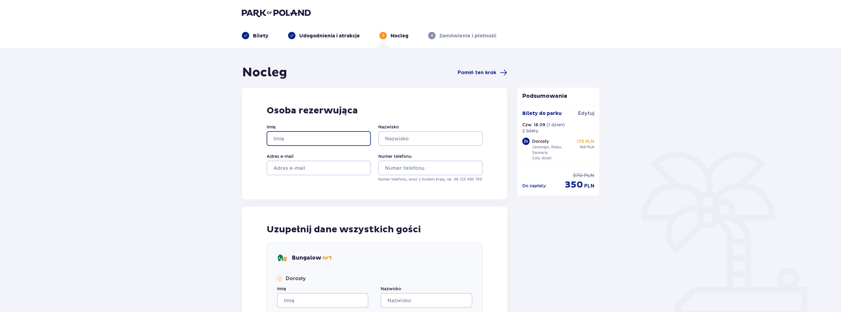
click at [280, 138] on input "Imię" at bounding box center [319, 138] width 104 height 15
type input "maciej"
type input "molasy"
type input "690029010"
click at [316, 172] on input "Adres e-mail" at bounding box center [319, 168] width 104 height 15
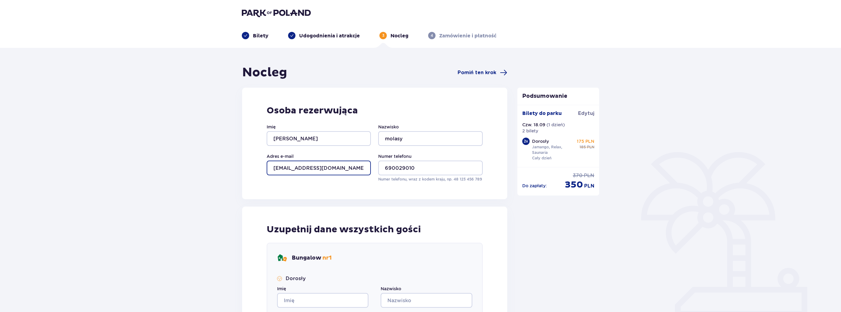
drag, startPoint x: 311, startPoint y: 164, endPoint x: 168, endPoint y: 181, distance: 143.6
click at [168, 181] on div "Nocleg Pomiń ten krok Osoba rezerwująca Imię maciej Nazwisko molasy Adres e-mai…" at bounding box center [420, 262] width 841 height 428
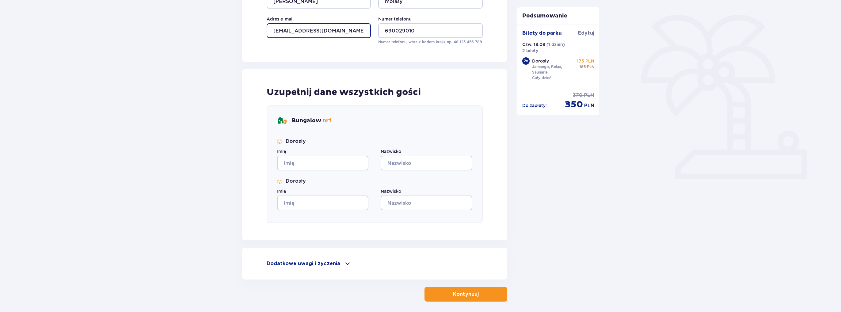
scroll to position [153, 0]
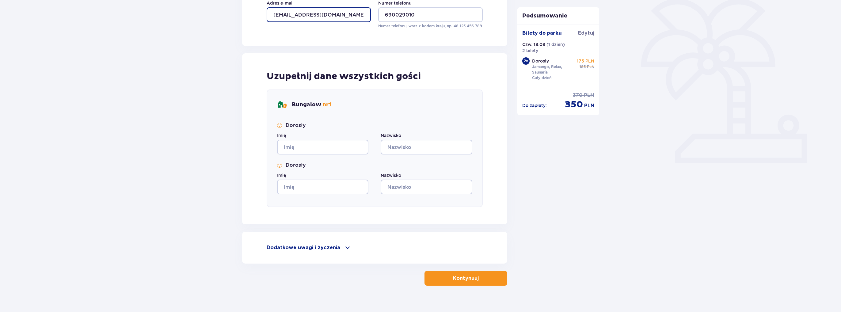
type input "[EMAIL_ADDRESS][DOMAIN_NAME]"
click at [298, 148] on input "Imię" at bounding box center [322, 147] width 91 height 15
type input "Maciej"
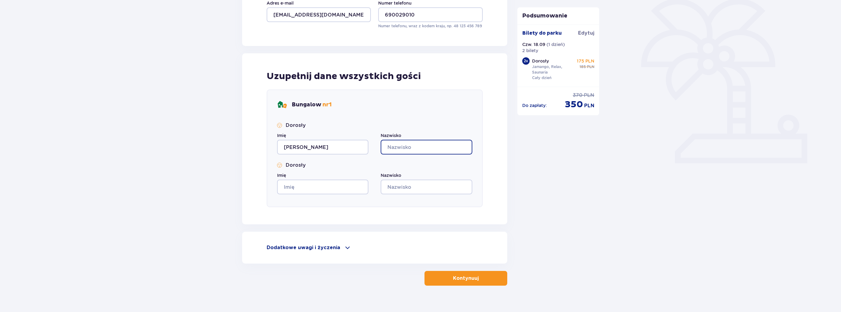
click at [415, 140] on input "Nazwisko" at bounding box center [426, 147] width 91 height 15
click at [410, 146] on input "Nazwisko" at bounding box center [426, 147] width 91 height 15
type input "Molasy"
click at [289, 189] on input "Imię" at bounding box center [322, 187] width 91 height 15
type input "Wiktoria"
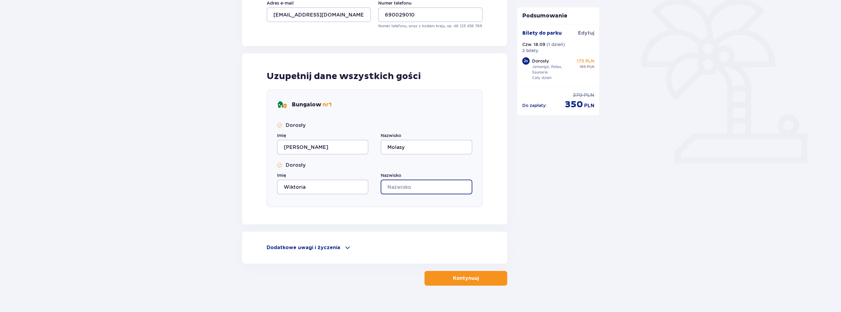
click at [428, 186] on input "Nazwisko" at bounding box center [426, 187] width 91 height 15
type input "Kasprzyk"
click at [453, 280] on p "Kontynuuj" at bounding box center [466, 278] width 26 height 7
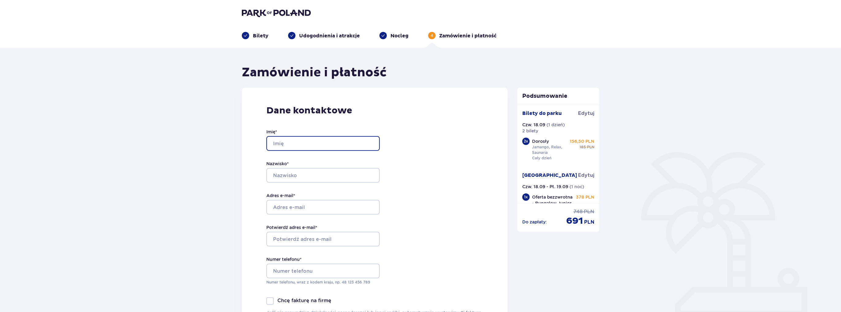
click at [291, 143] on input "Imię *" at bounding box center [322, 143] width 113 height 15
type input "maciej"
type input "molasy"
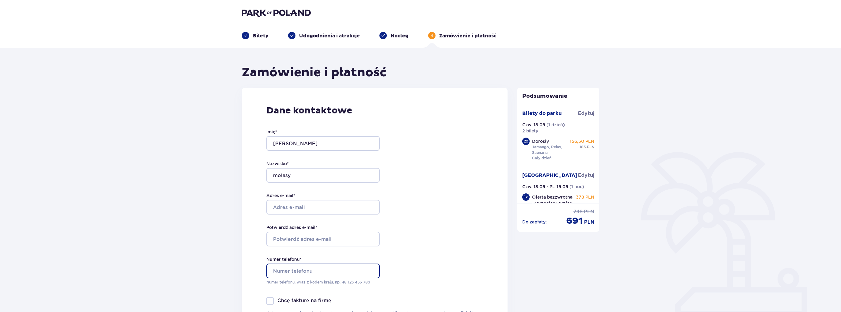
type input "690029010"
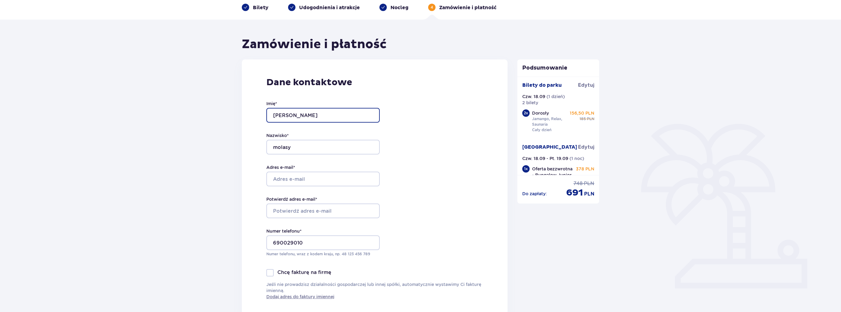
scroll to position [31, 0]
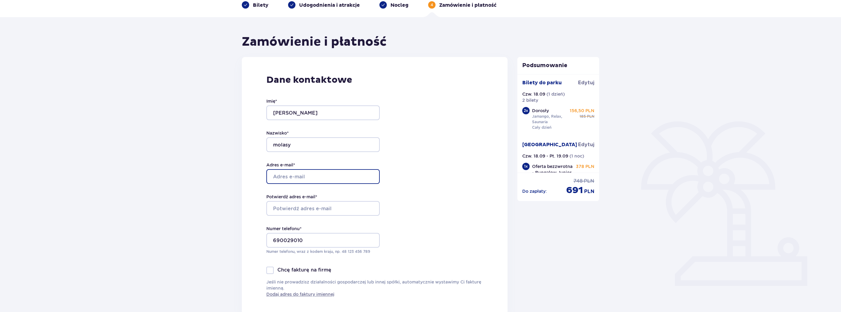
click at [292, 174] on input "Adres e-mail *" at bounding box center [322, 176] width 113 height 15
type input "[EMAIL_ADDRESS][DOMAIN_NAME]"
click at [315, 209] on input "Potwierdź adres e-mail *" at bounding box center [322, 208] width 113 height 15
drag, startPoint x: 343, startPoint y: 175, endPoint x: 191, endPoint y: 183, distance: 152.3
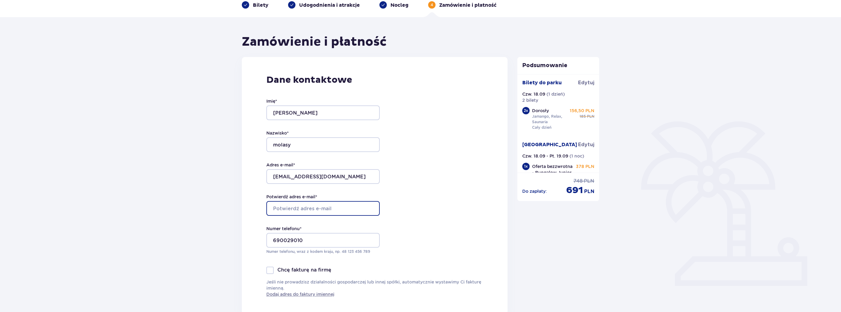
drag, startPoint x: 274, startPoint y: 209, endPoint x: 279, endPoint y: 209, distance: 4.9
click at [275, 209] on input "Potwierdź adres e-mail *" at bounding box center [322, 208] width 113 height 15
paste input "[EMAIL_ADDRESS][DOMAIN_NAME]"
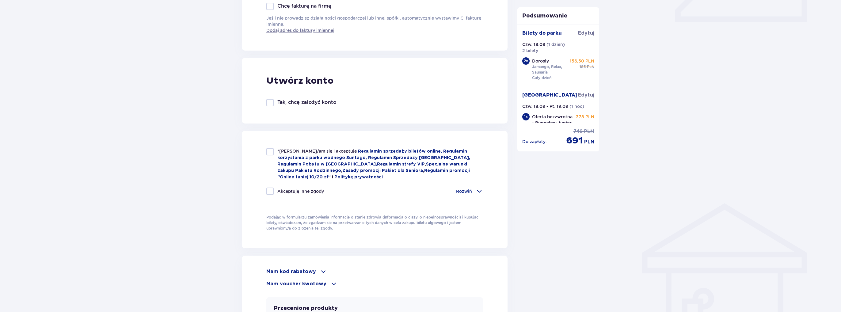
scroll to position [307, 0]
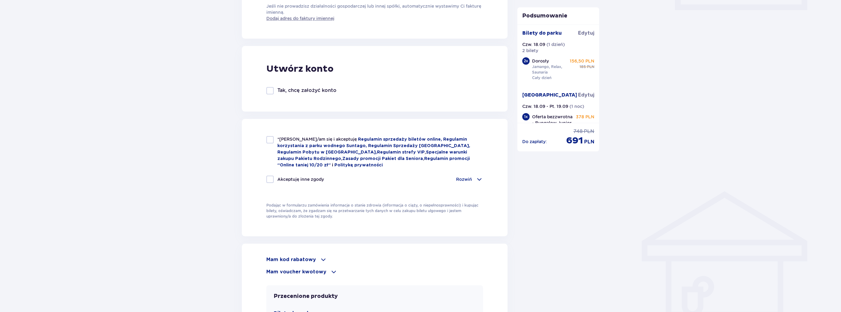
type input "[EMAIL_ADDRESS][DOMAIN_NAME]"
click at [273, 142] on div at bounding box center [269, 139] width 7 height 7
checkbox input "true"
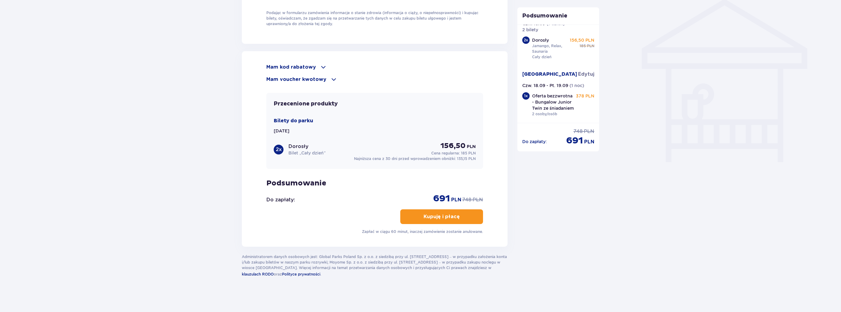
scroll to position [500, 0]
click at [455, 214] on button "Kupuję i płacę" at bounding box center [441, 216] width 83 height 15
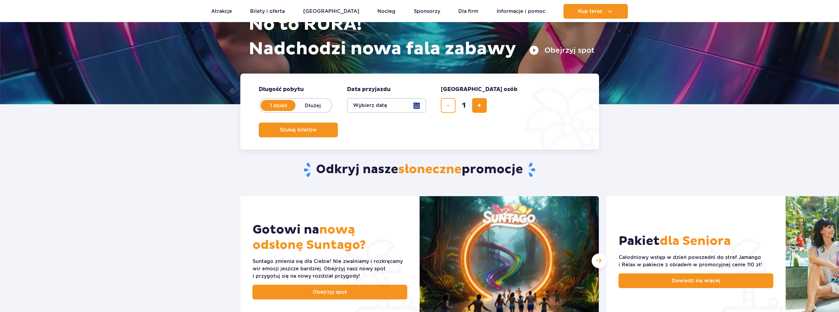
scroll to position [92, 0]
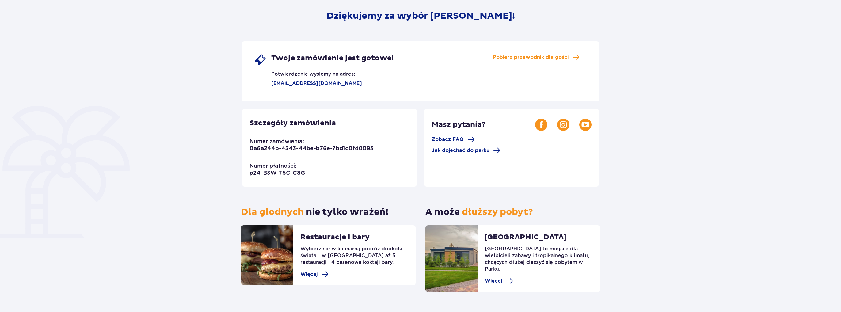
scroll to position [54, 0]
